Goal: Task Accomplishment & Management: Use online tool/utility

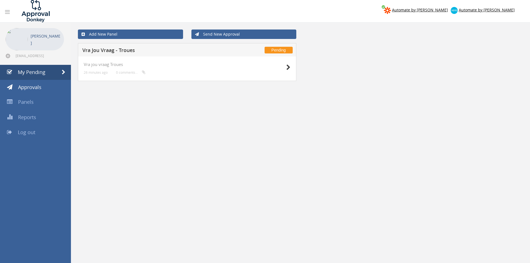
click at [286, 67] on div at bounding box center [277, 67] width 28 height 10
click at [288, 67] on icon at bounding box center [288, 68] width 4 height 6
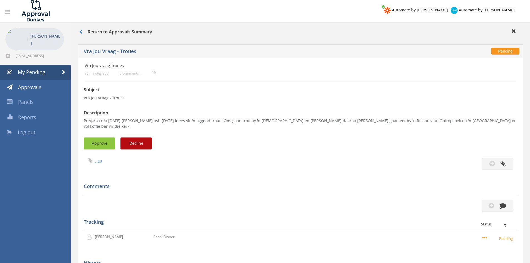
click at [99, 140] on button "Approve" at bounding box center [99, 143] width 31 height 12
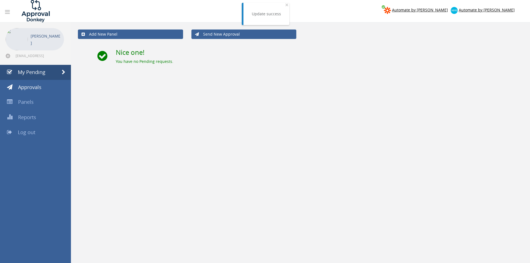
click at [35, 129] on link "Log out" at bounding box center [35, 132] width 71 height 15
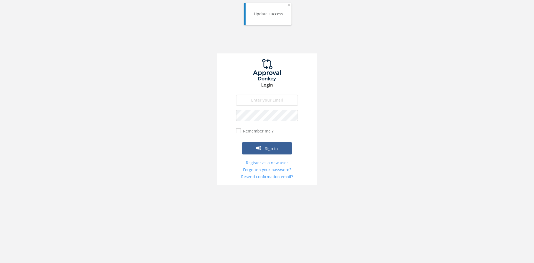
click at [253, 101] on input "email" at bounding box center [267, 100] width 62 height 11
type input "info@wedding-ideas.co.za"
click at [242, 142] on button "Sign in" at bounding box center [267, 148] width 50 height 12
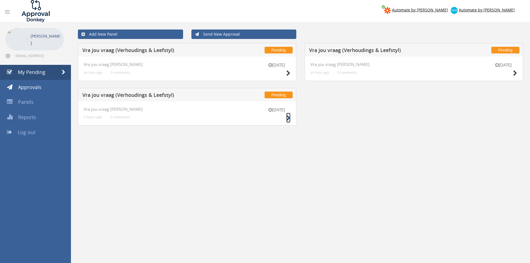
click at [286, 116] on icon at bounding box center [288, 118] width 4 height 6
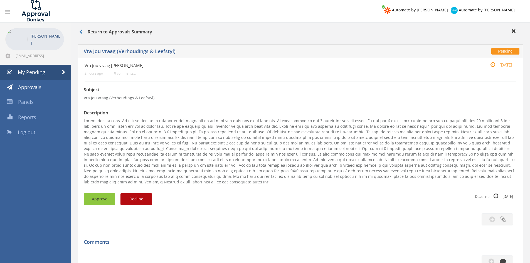
click at [101, 196] on button "Approve" at bounding box center [99, 199] width 31 height 12
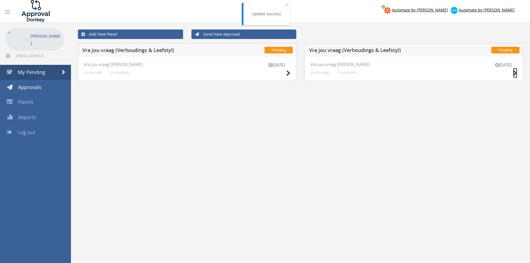
click at [514, 71] on icon at bounding box center [515, 73] width 4 height 6
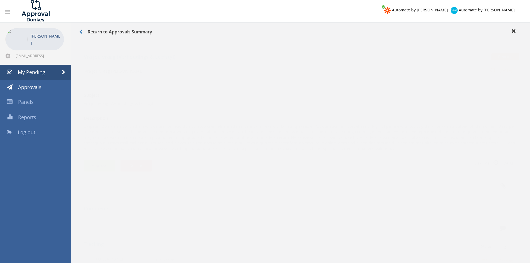
click at [107, 161] on button "Approve" at bounding box center [99, 160] width 31 height 12
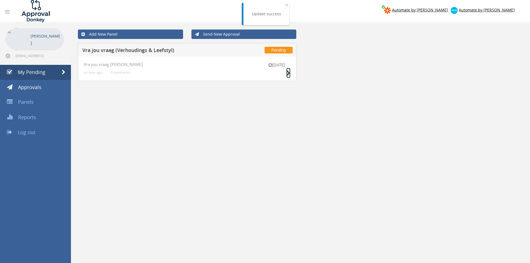
click at [288, 72] on icon at bounding box center [288, 73] width 4 height 6
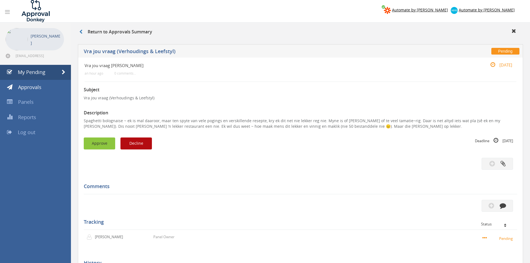
click at [106, 139] on button "Approve" at bounding box center [99, 143] width 31 height 12
